Goal: Information Seeking & Learning: Learn about a topic

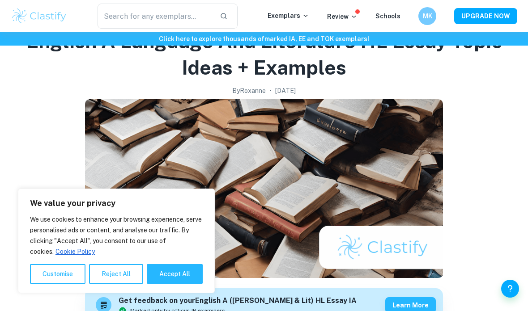
scroll to position [58, 0]
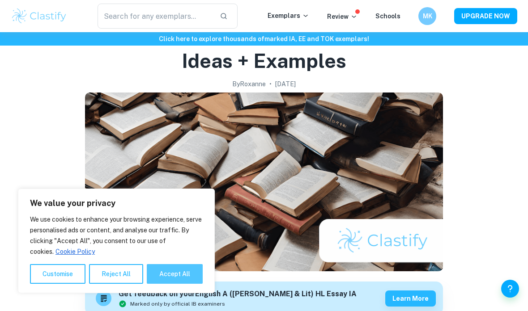
click at [172, 273] on button "Accept All" at bounding box center [175, 274] width 56 height 20
checkbox input "true"
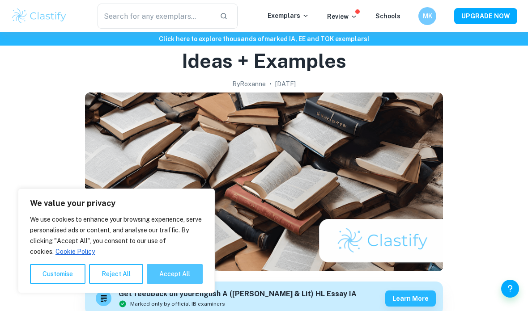
checkbox input "true"
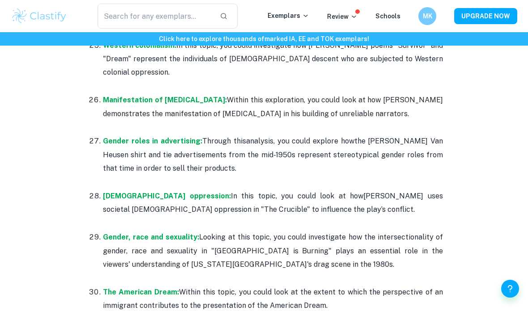
scroll to position [1797, 0]
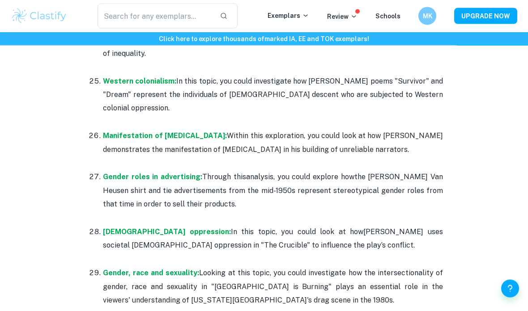
click at [22, 13] on img at bounding box center [39, 16] width 57 height 18
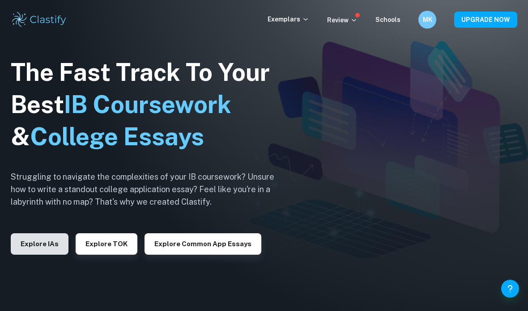
click at [32, 255] on button "Explore IAs" at bounding box center [40, 244] width 58 height 21
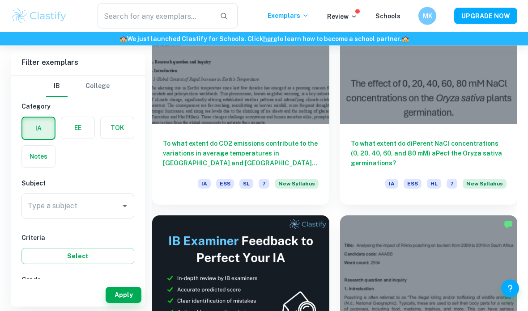
scroll to position [310, 0]
click at [45, 203] on div "Type a subject Type a subject" at bounding box center [77, 206] width 113 height 25
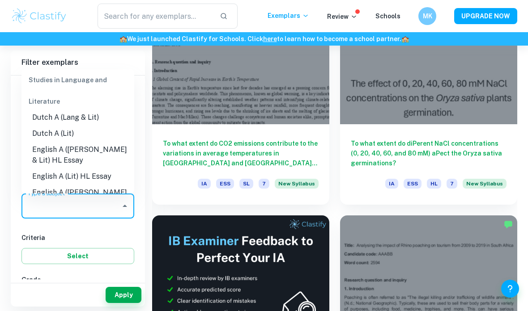
scroll to position [69, 0]
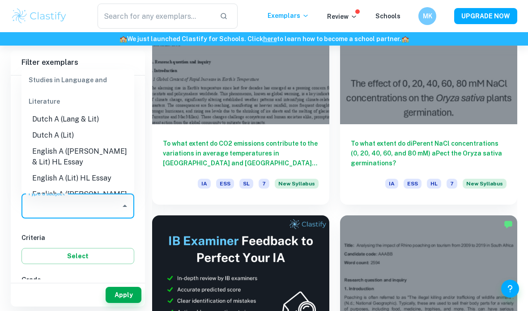
click at [45, 144] on li "English A ([PERSON_NAME] & Lit) HL Essay" at bounding box center [77, 157] width 113 height 27
type input "English A ([PERSON_NAME] & Lit) HL Essay"
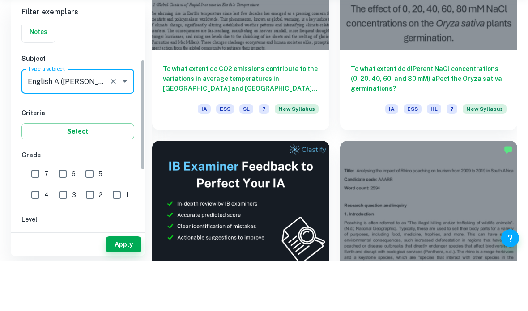
scroll to position [74, 0]
click at [54, 237] on input "3" at bounding box center [63, 246] width 18 height 18
checkbox input "true"
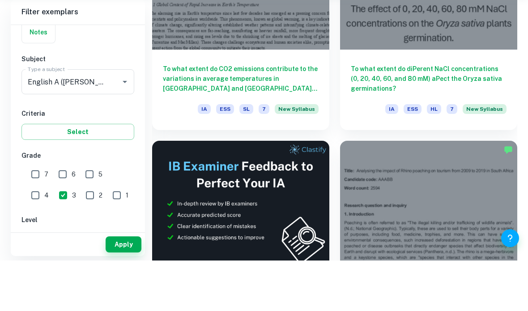
scroll to position [385, 0]
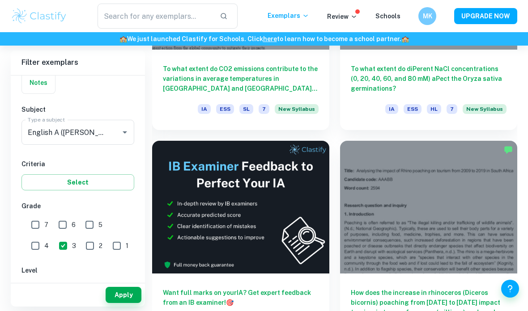
click at [44, 237] on input "4" at bounding box center [35, 246] width 18 height 18
checkbox input "true"
click at [89, 222] on input "5" at bounding box center [90, 225] width 18 height 18
click at [89, 225] on input "5" at bounding box center [90, 225] width 18 height 18
checkbox input "false"
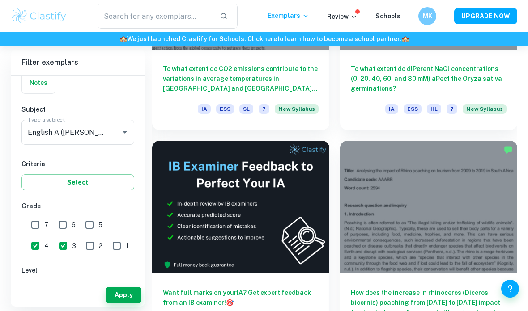
click at [81, 246] on input "2" at bounding box center [90, 246] width 18 height 18
checkbox input "true"
click at [108, 246] on input "1" at bounding box center [117, 246] width 18 height 18
checkbox input "true"
click at [37, 286] on input "HL" at bounding box center [36, 290] width 18 height 18
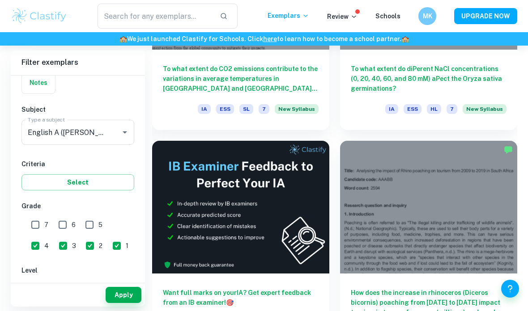
checkbox input "true"
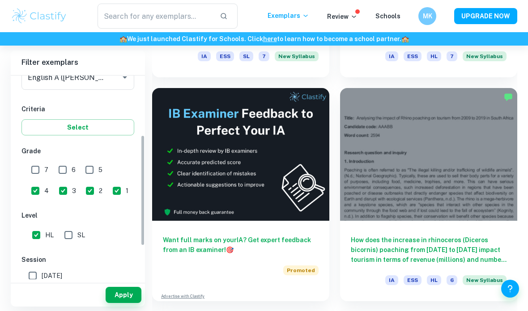
scroll to position [139, 0]
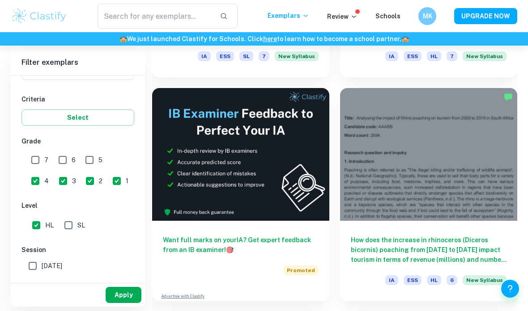
click at [121, 303] on button "Apply" at bounding box center [124, 295] width 36 height 16
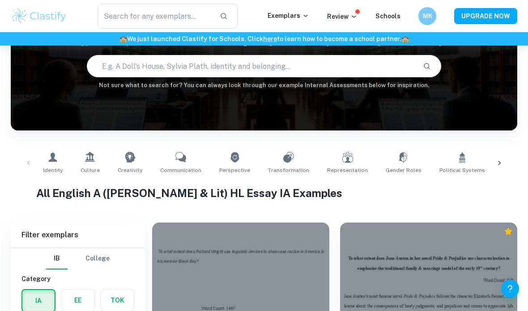
scroll to position [78, 0]
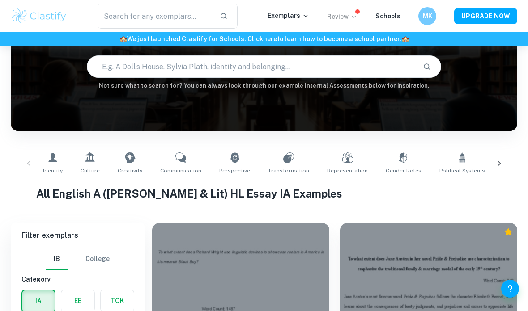
click at [341, 17] on p "Review" at bounding box center [342, 17] width 30 height 10
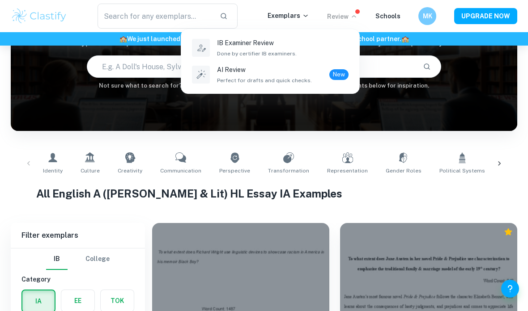
click at [351, 19] on div at bounding box center [264, 155] width 528 height 311
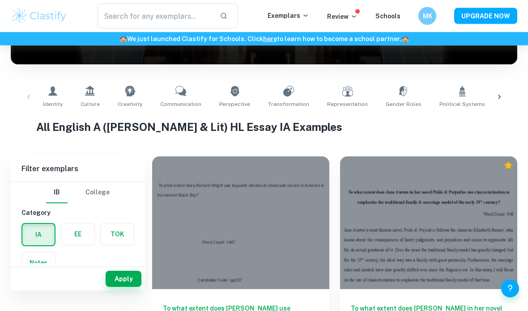
scroll to position [155, 0]
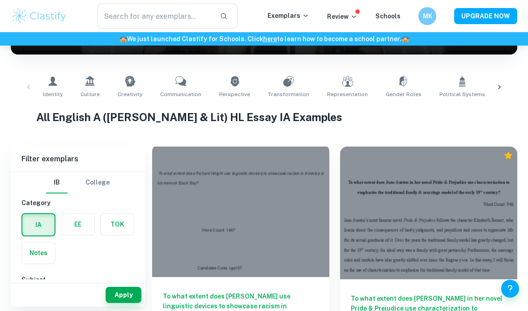
click at [188, 219] on div at bounding box center [240, 211] width 177 height 133
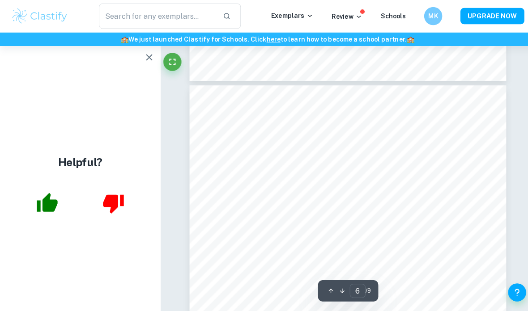
type input "5"
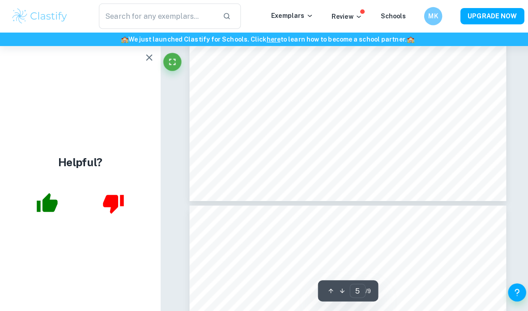
scroll to position [2124, 0]
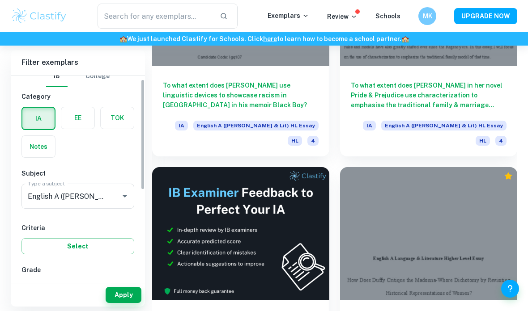
scroll to position [8, 0]
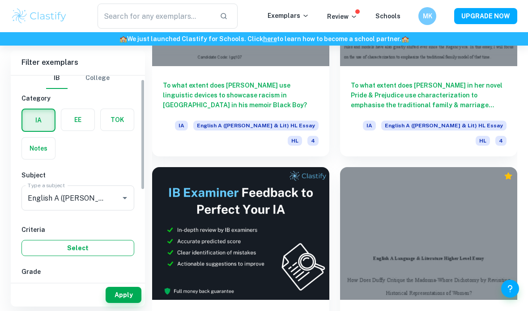
click at [34, 250] on button "Select" at bounding box center [77, 248] width 113 height 16
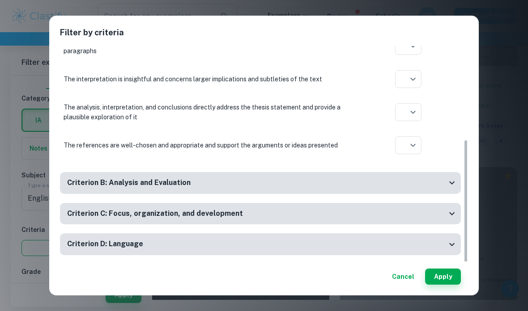
scroll to position [148, 0]
click at [403, 285] on button "Cancel" at bounding box center [403, 277] width 30 height 16
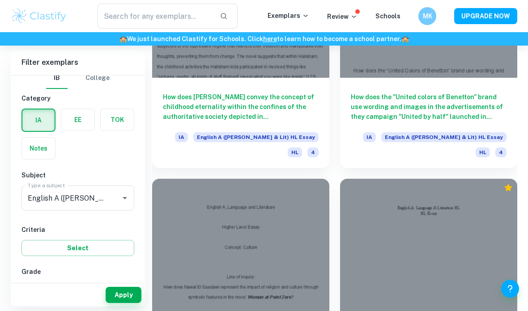
scroll to position [1264, 0]
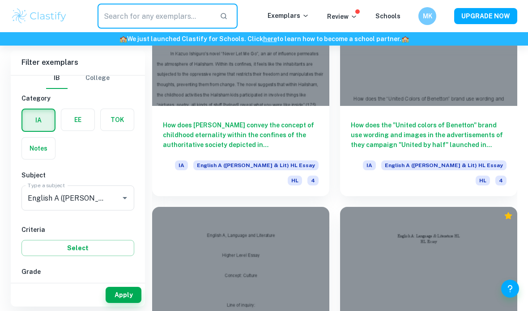
click at [168, 23] on input "text" at bounding box center [155, 16] width 115 height 25
type input "Metamorphosis"
